Goal: Information Seeking & Learning: Find specific page/section

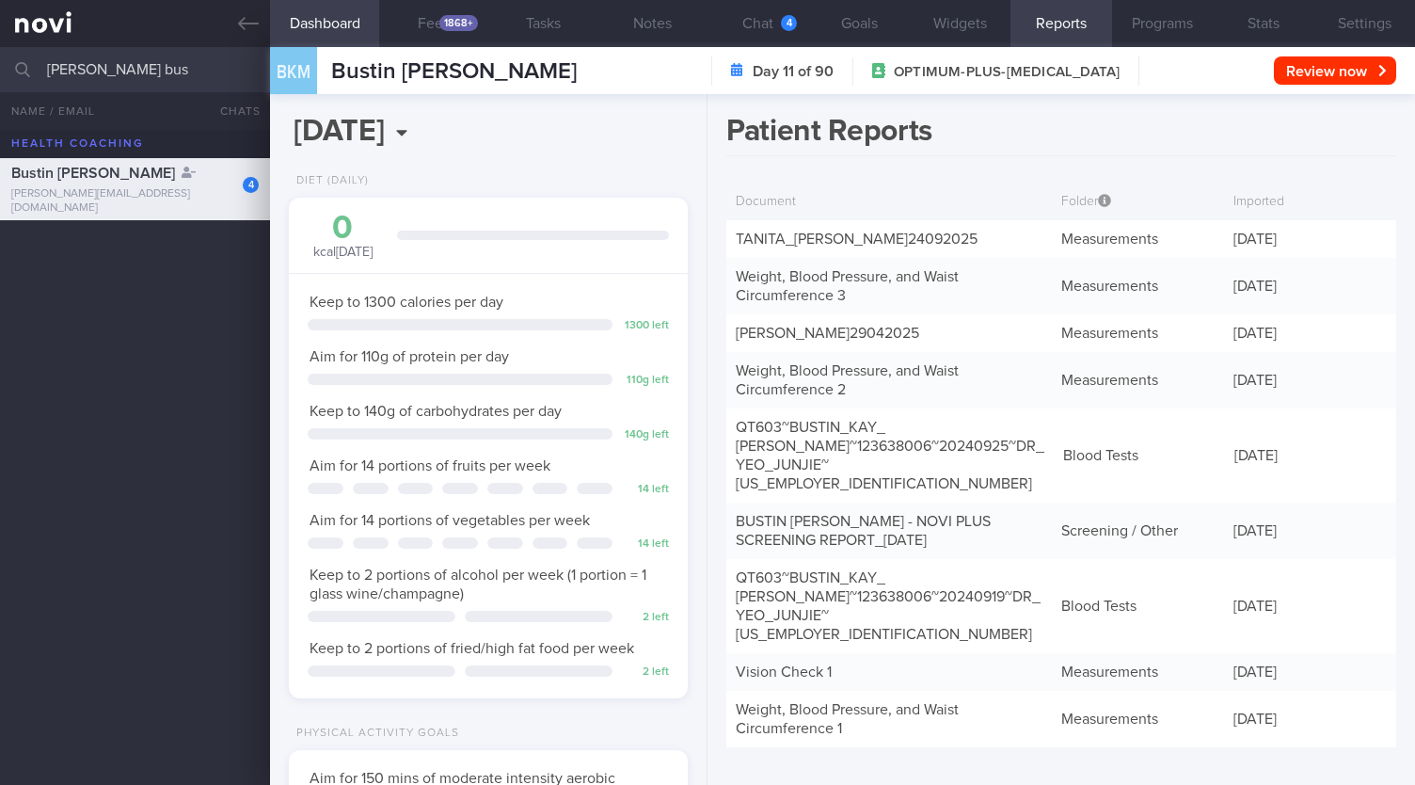
select select "9"
click at [801, 15] on button "Chat 4" at bounding box center [757, 23] width 101 height 47
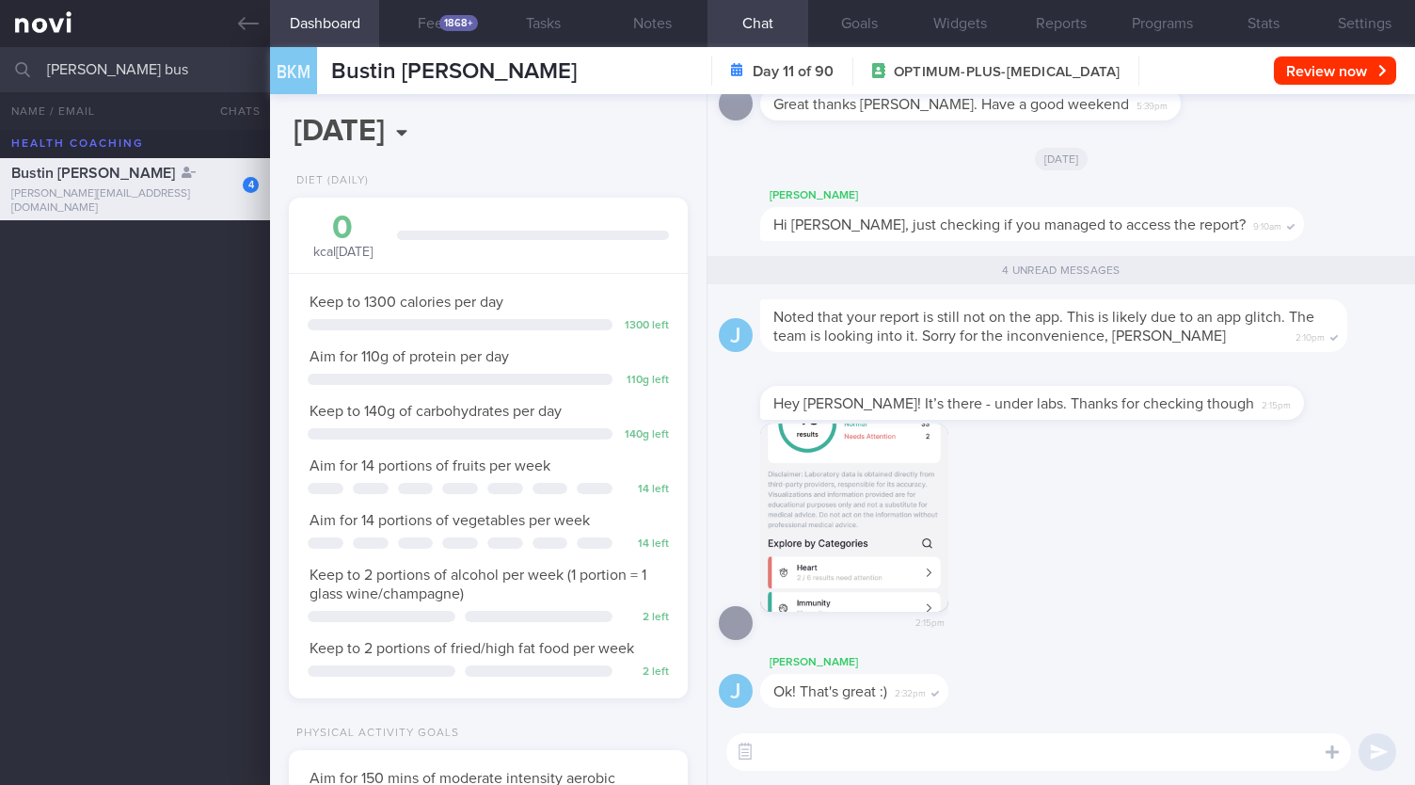
drag, startPoint x: 62, startPoint y: 80, endPoint x: 0, endPoint y: 77, distance: 62.2
click at [0, 77] on input "[PERSON_NAME] bus" at bounding box center [707, 69] width 1415 height 45
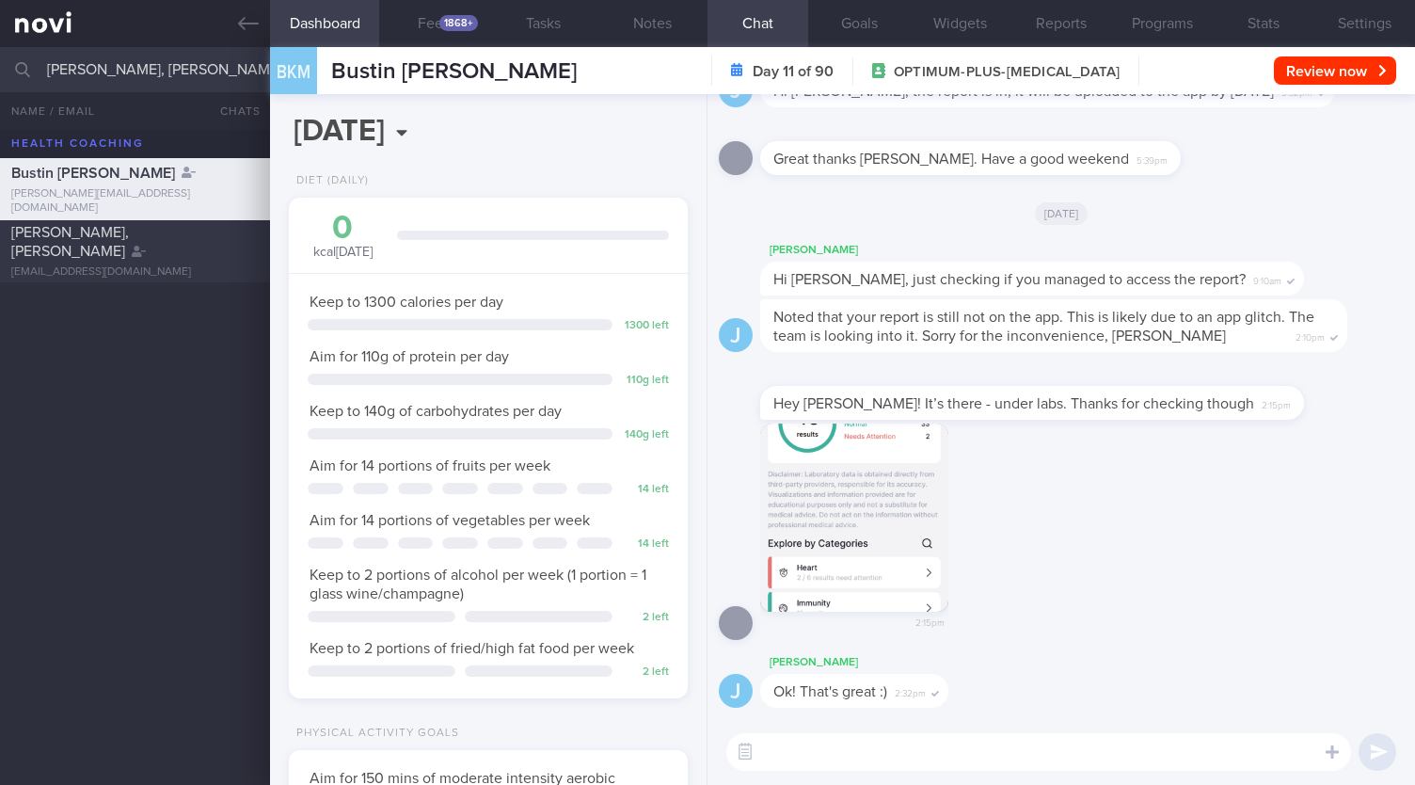
type input "[PERSON_NAME], [PERSON_NAME]"
click at [151, 265] on div "[EMAIL_ADDRESS][DOMAIN_NAME]" at bounding box center [134, 272] width 247 height 14
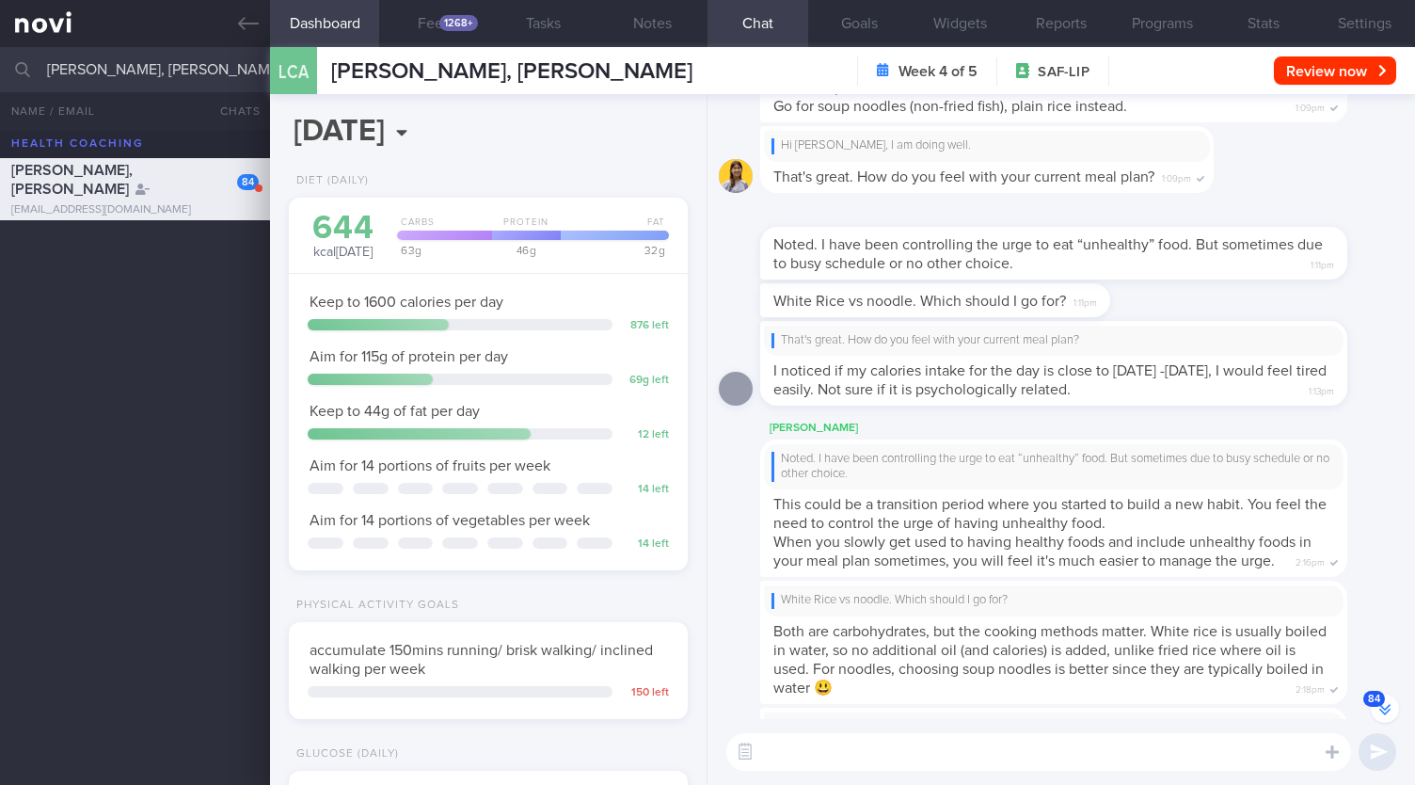
scroll to position [179, 357]
click at [1386, 711] on button "84" at bounding box center [1385, 708] width 28 height 28
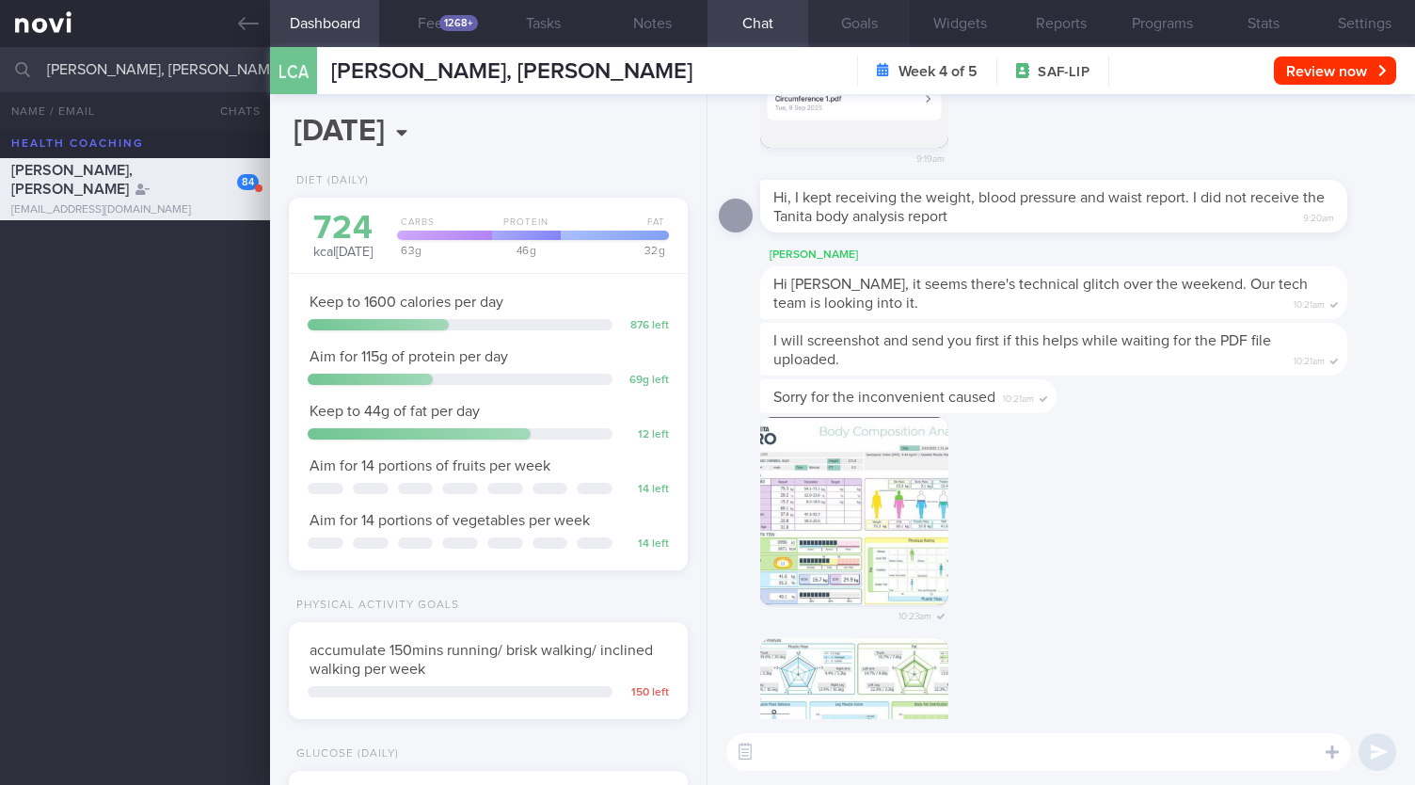
scroll to position [0, 0]
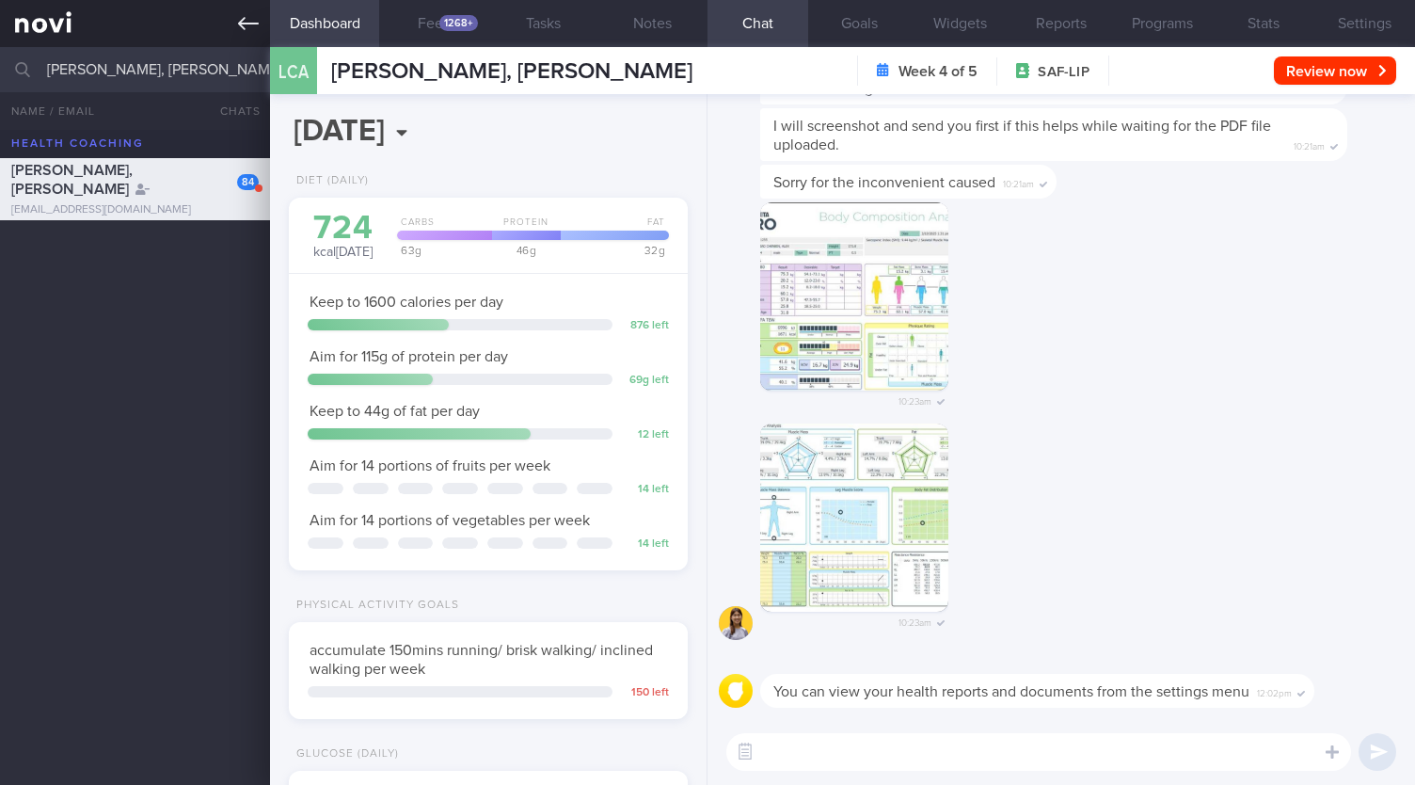
click at [254, 24] on icon at bounding box center [248, 23] width 21 height 13
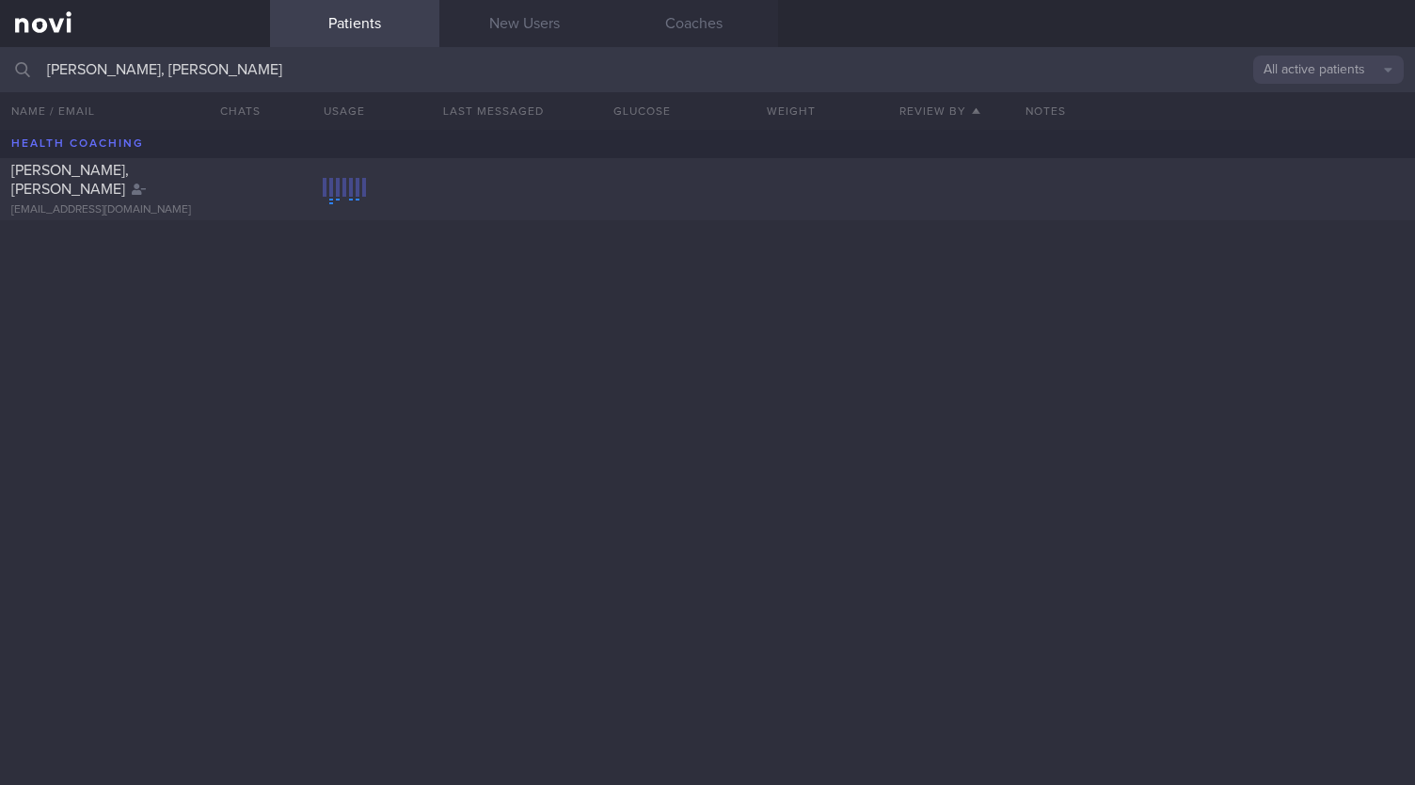
drag, startPoint x: 258, startPoint y: 71, endPoint x: 0, endPoint y: 61, distance: 257.9
click at [0, 61] on input "[PERSON_NAME], [PERSON_NAME]" at bounding box center [707, 69] width 1415 height 45
click at [521, 35] on link "New Users" at bounding box center [523, 23] width 169 height 47
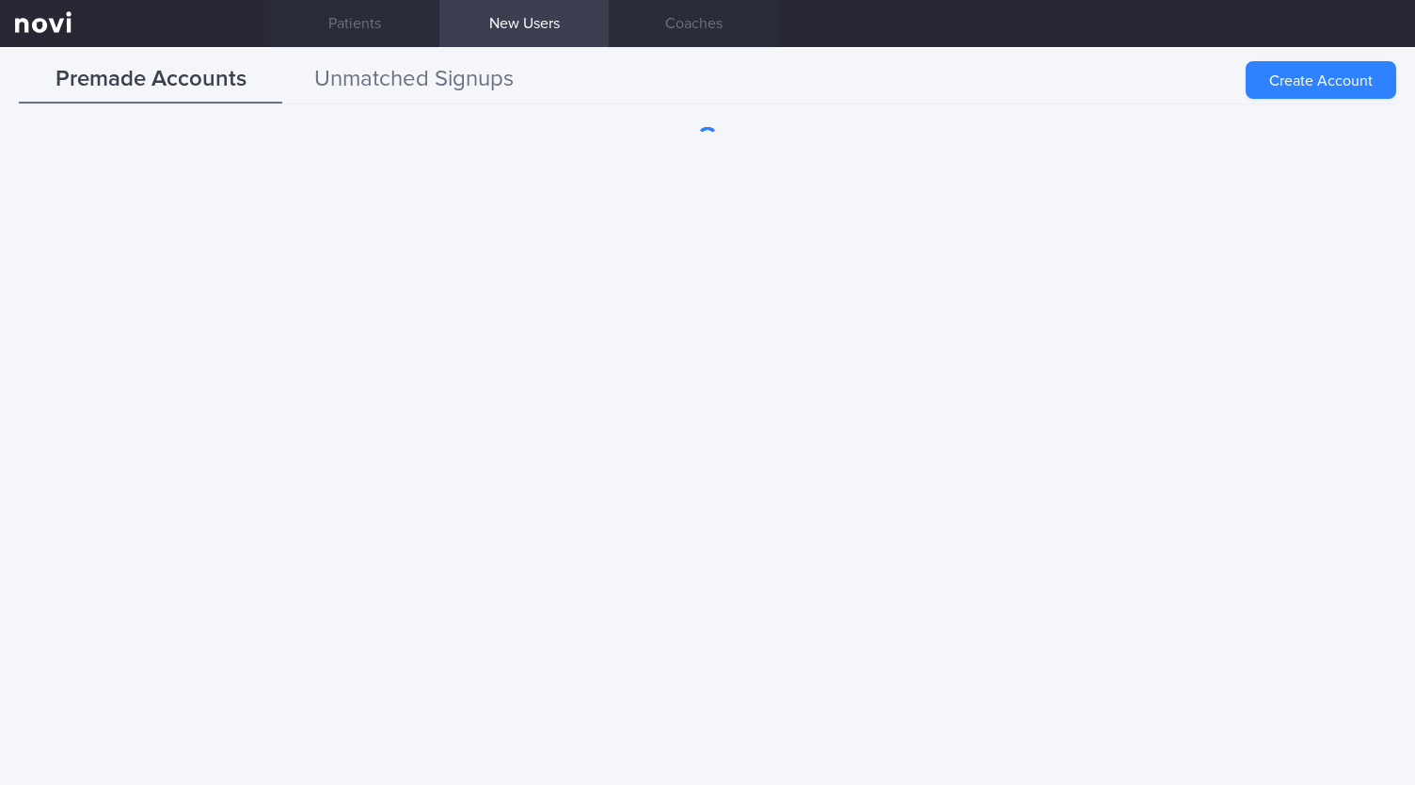
click at [408, 79] on button "Unmatched Signups" at bounding box center [413, 79] width 263 height 47
